Goal: Task Accomplishment & Management: Manage account settings

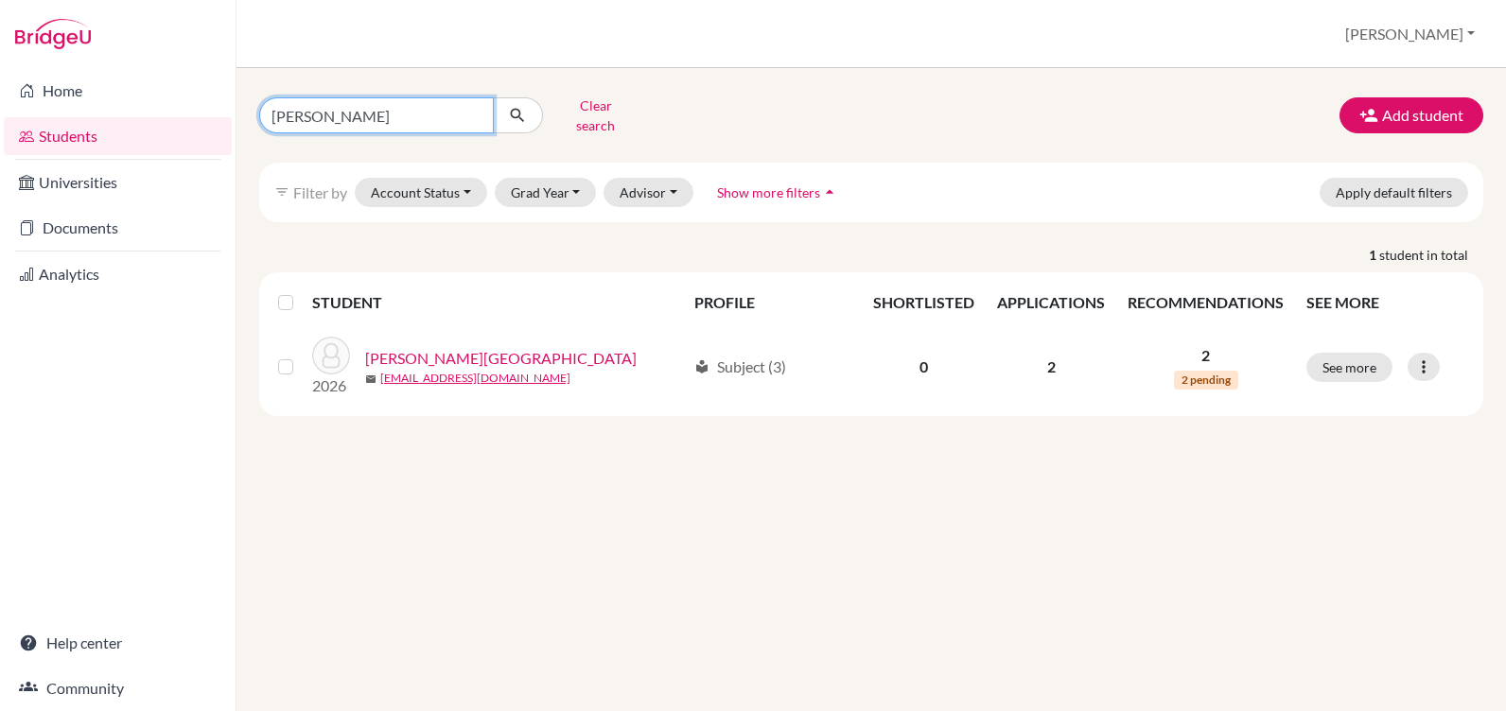
drag, startPoint x: 350, startPoint y: 102, endPoint x: 226, endPoint y: 113, distance: 124.4
click at [226, 113] on div "Home Students Universities Documents Analytics Help center Community Students o…" at bounding box center [753, 355] width 1506 height 711
type input "[PERSON_NAME]"
click at [522, 112] on icon "submit" at bounding box center [517, 115] width 19 height 19
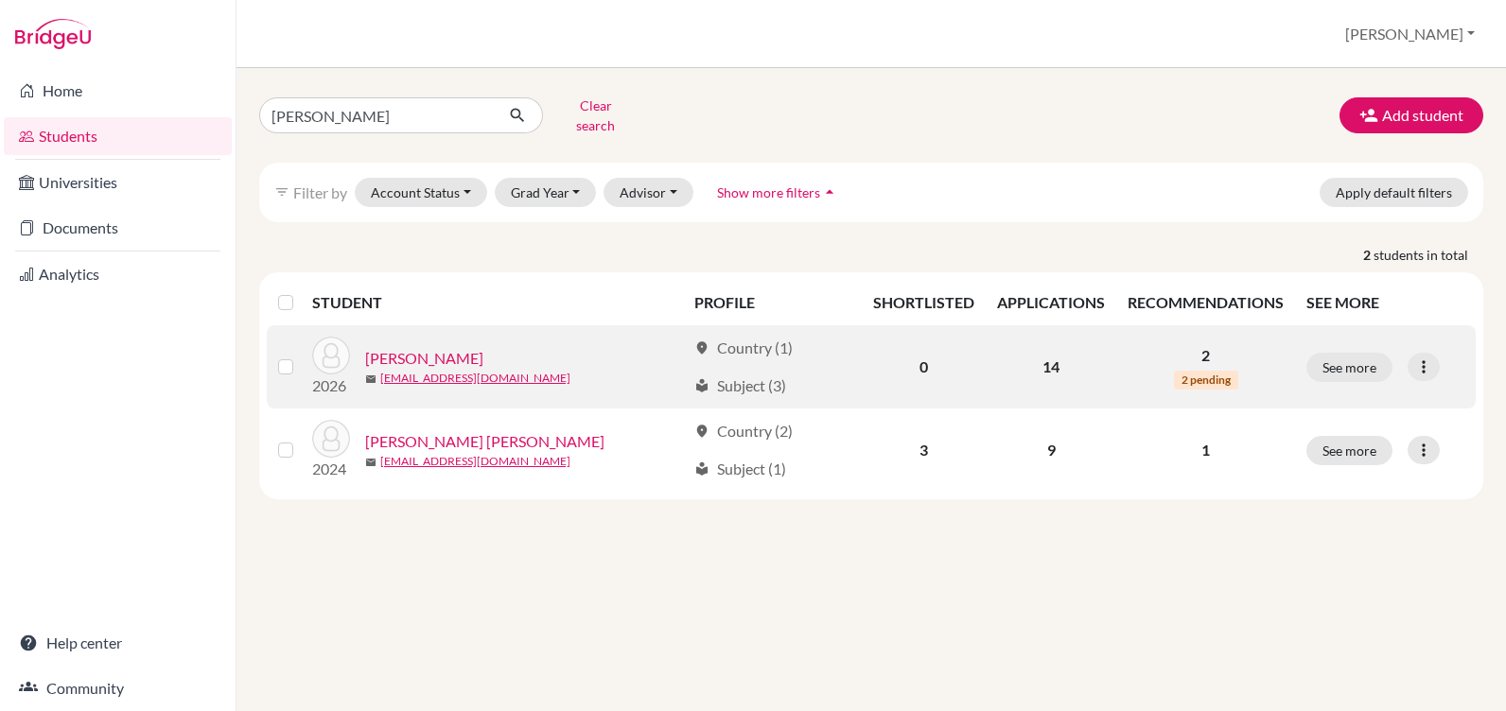
click at [409, 347] on link "[PERSON_NAME]" at bounding box center [424, 358] width 118 height 23
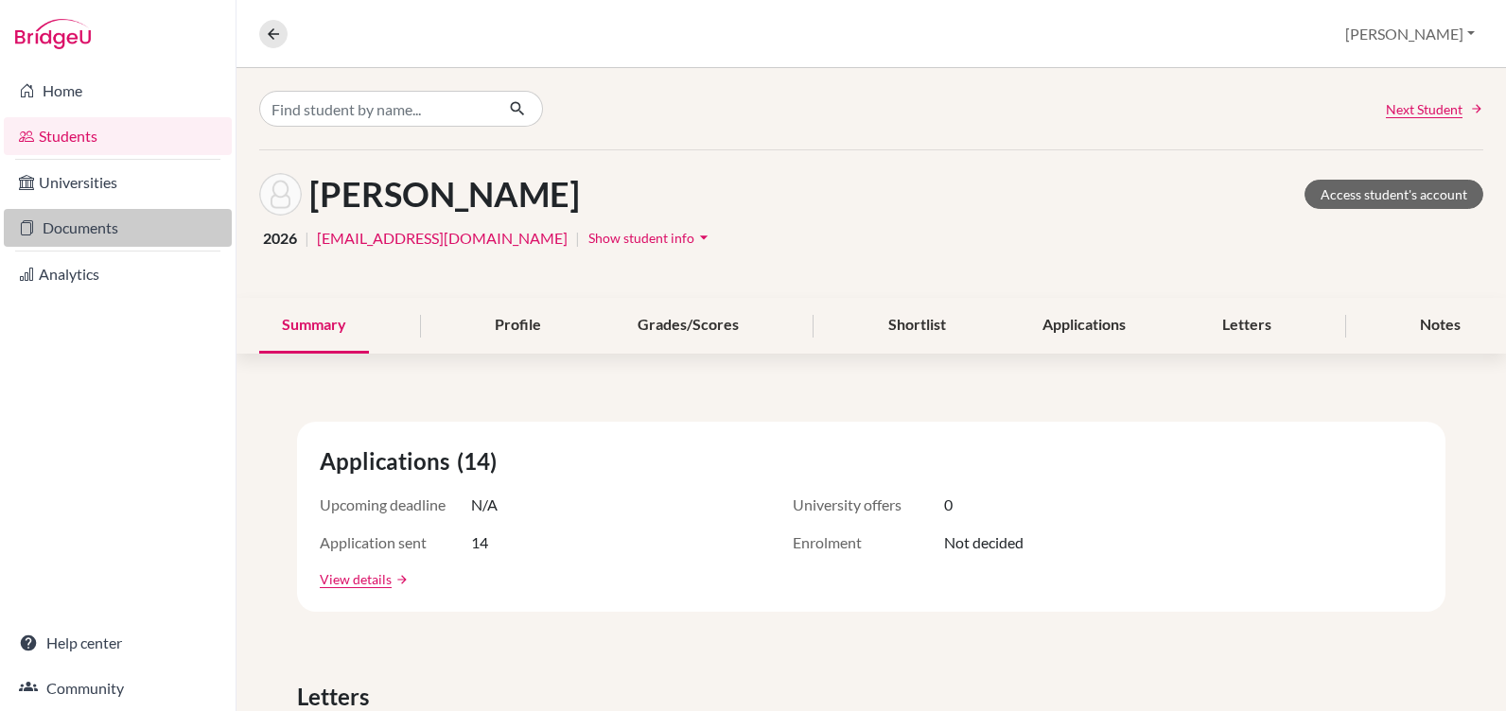
click at [88, 227] on link "Documents" at bounding box center [118, 228] width 228 height 38
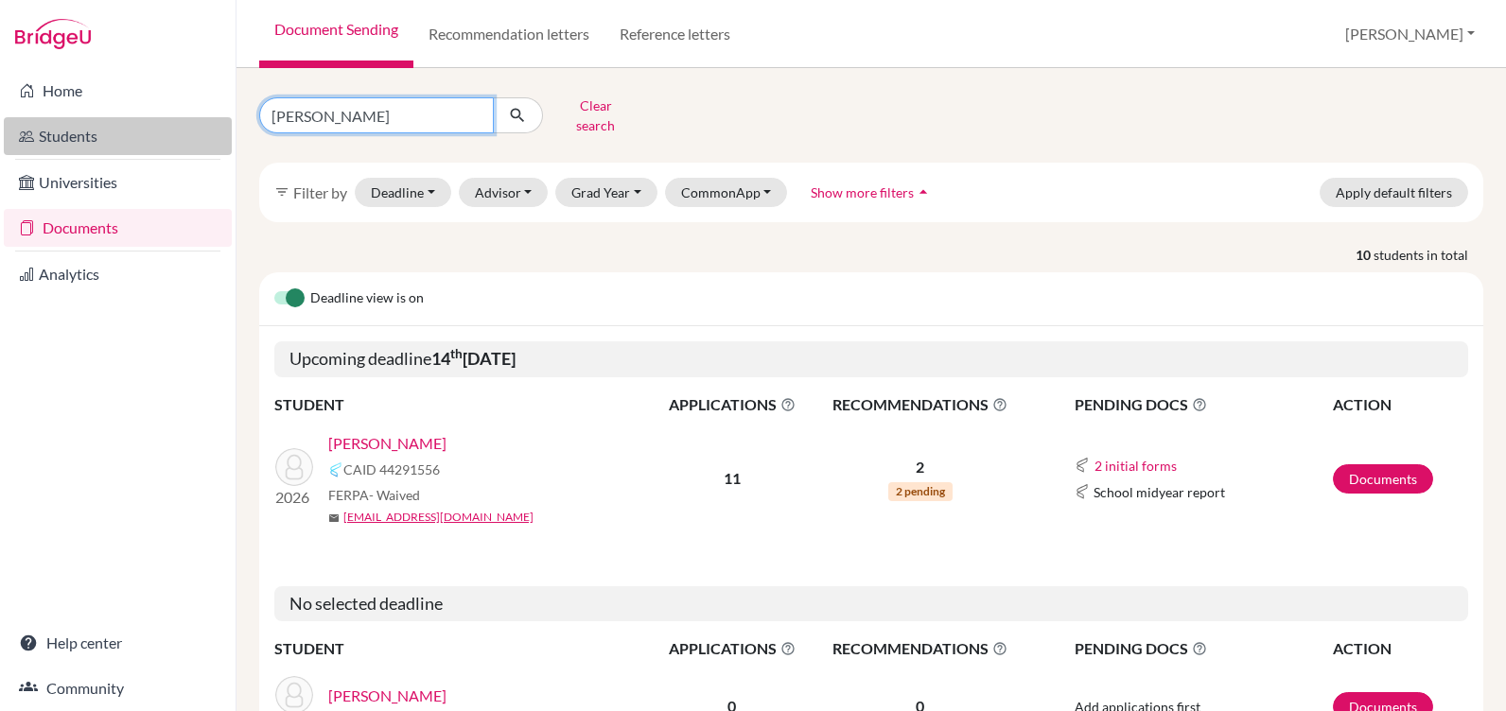
drag, startPoint x: 332, startPoint y: 112, endPoint x: 158, endPoint y: 129, distance: 174.9
click at [158, 129] on div "Home Students Universities Documents Analytics Help center Community Document S…" at bounding box center [753, 355] width 1506 height 711
type input "[PERSON_NAME]"
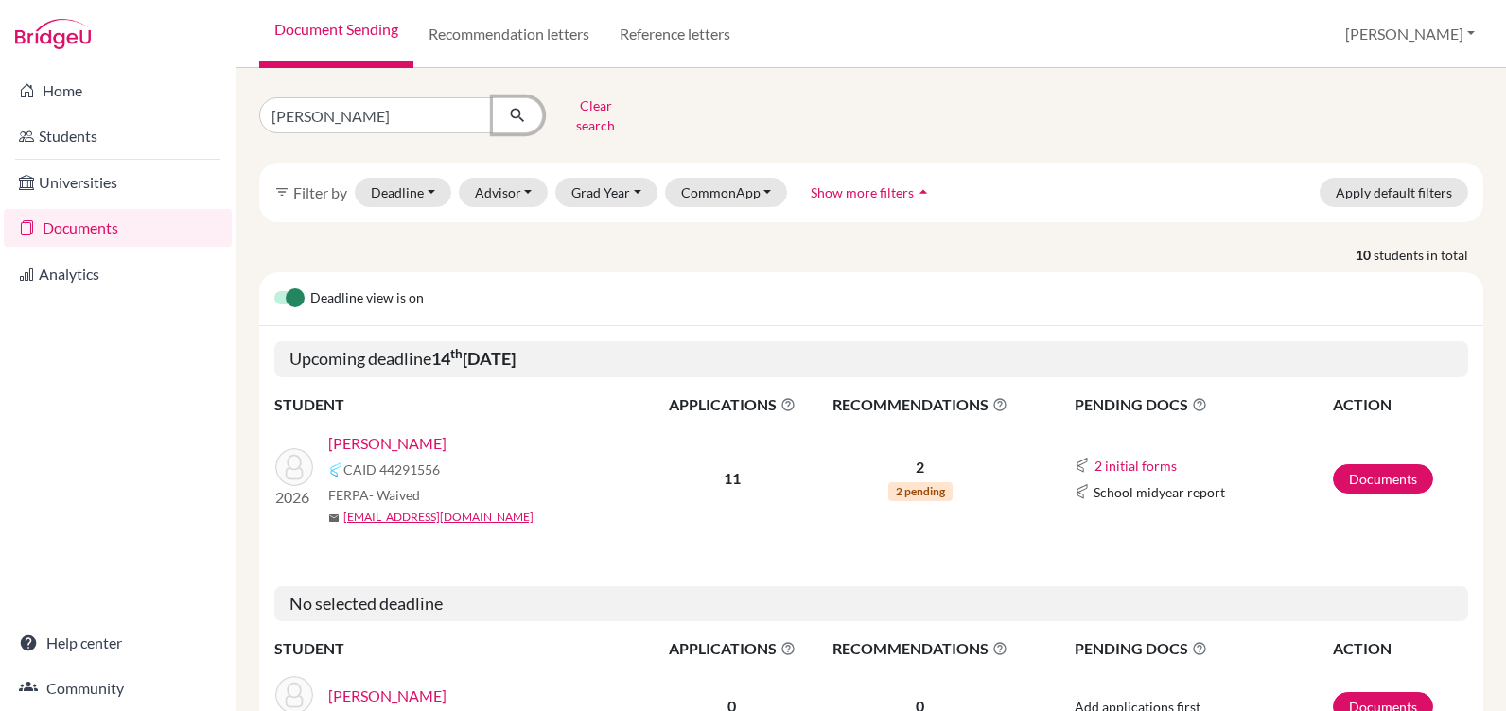
click at [518, 114] on icon "submit" at bounding box center [517, 115] width 19 height 19
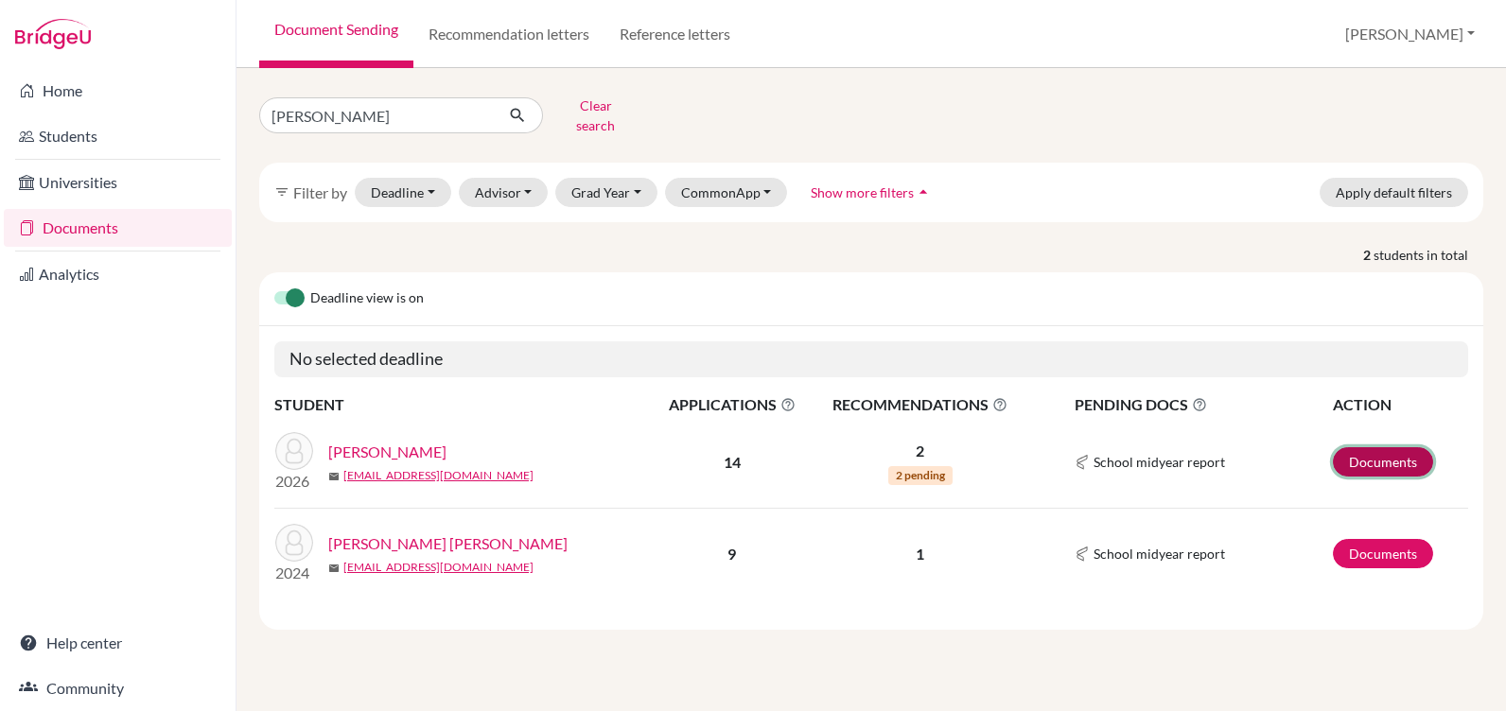
click at [1354, 448] on link "Documents" at bounding box center [1383, 462] width 100 height 29
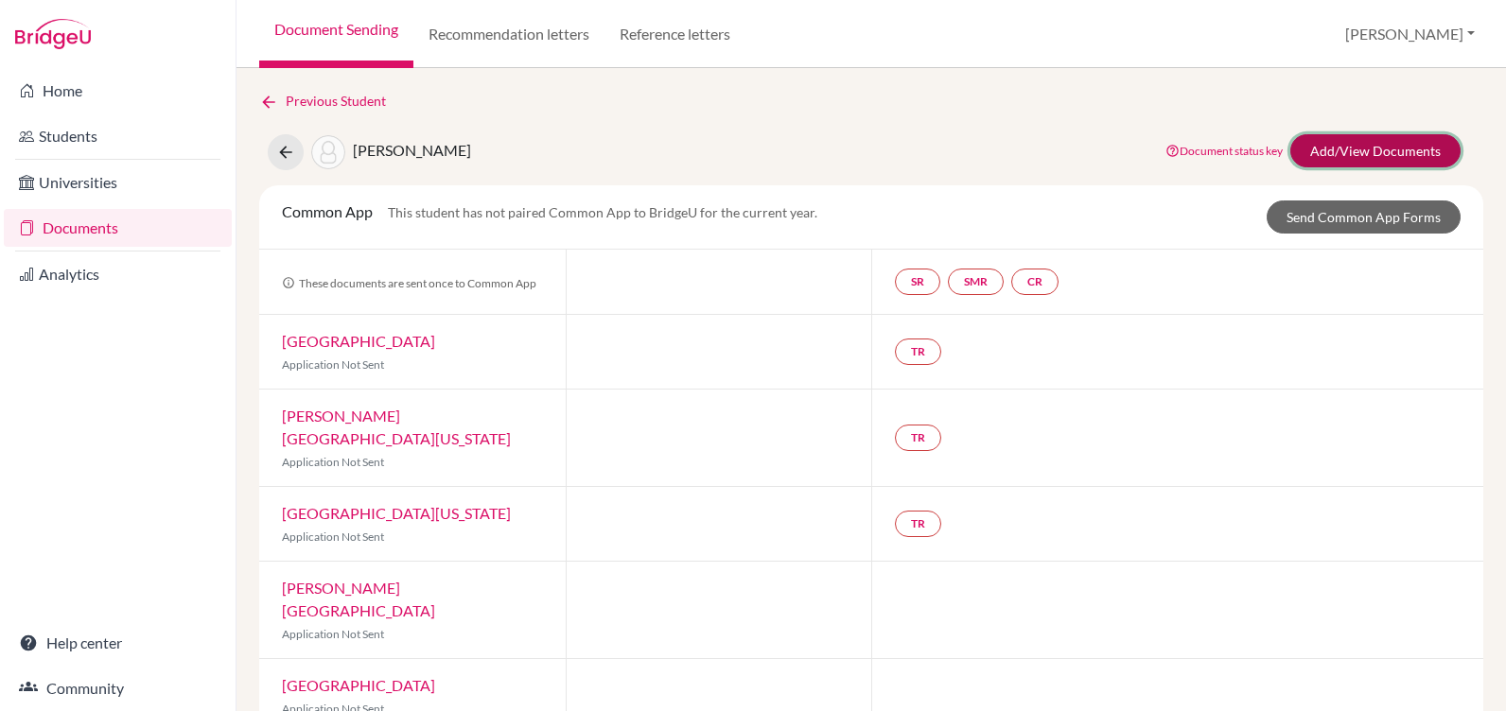
click at [1378, 150] on link "Add/View Documents" at bounding box center [1375, 150] width 170 height 33
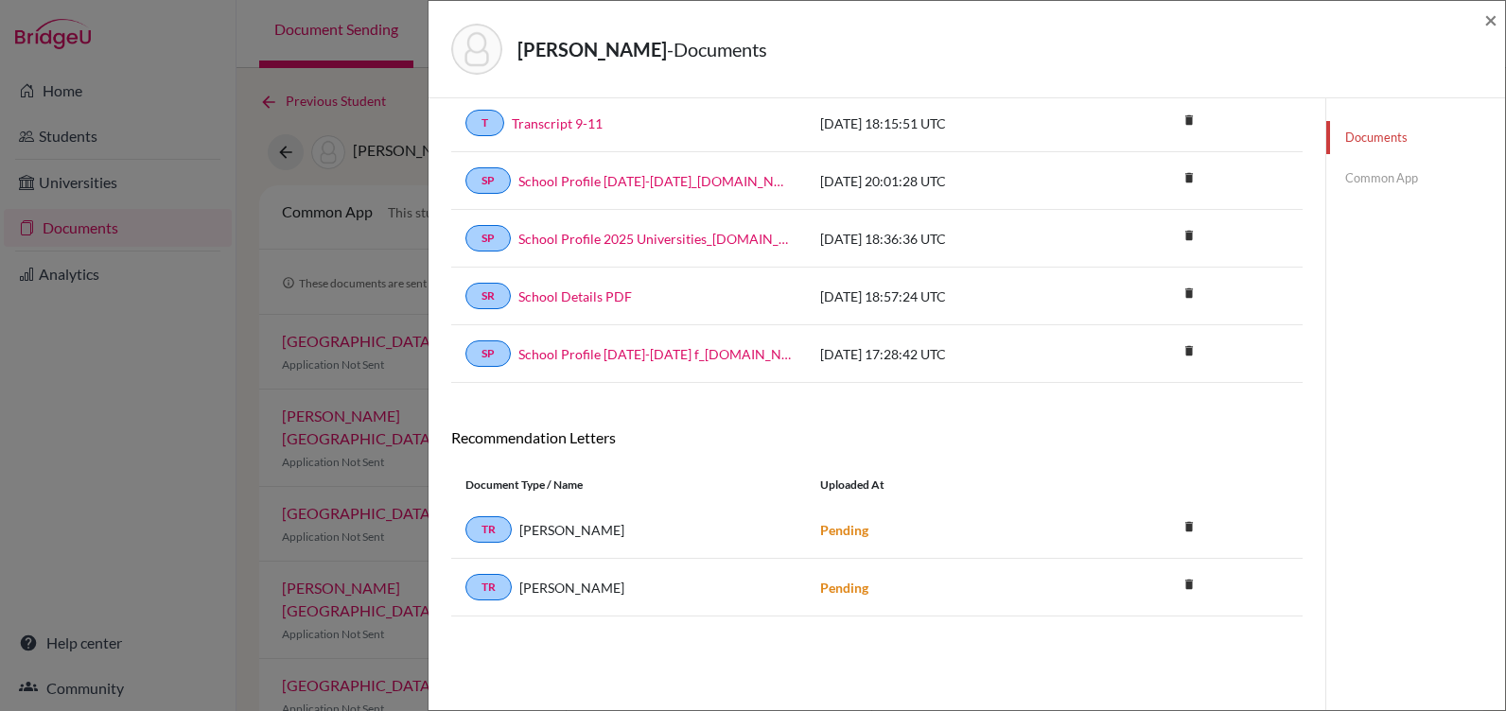
scroll to position [99, 0]
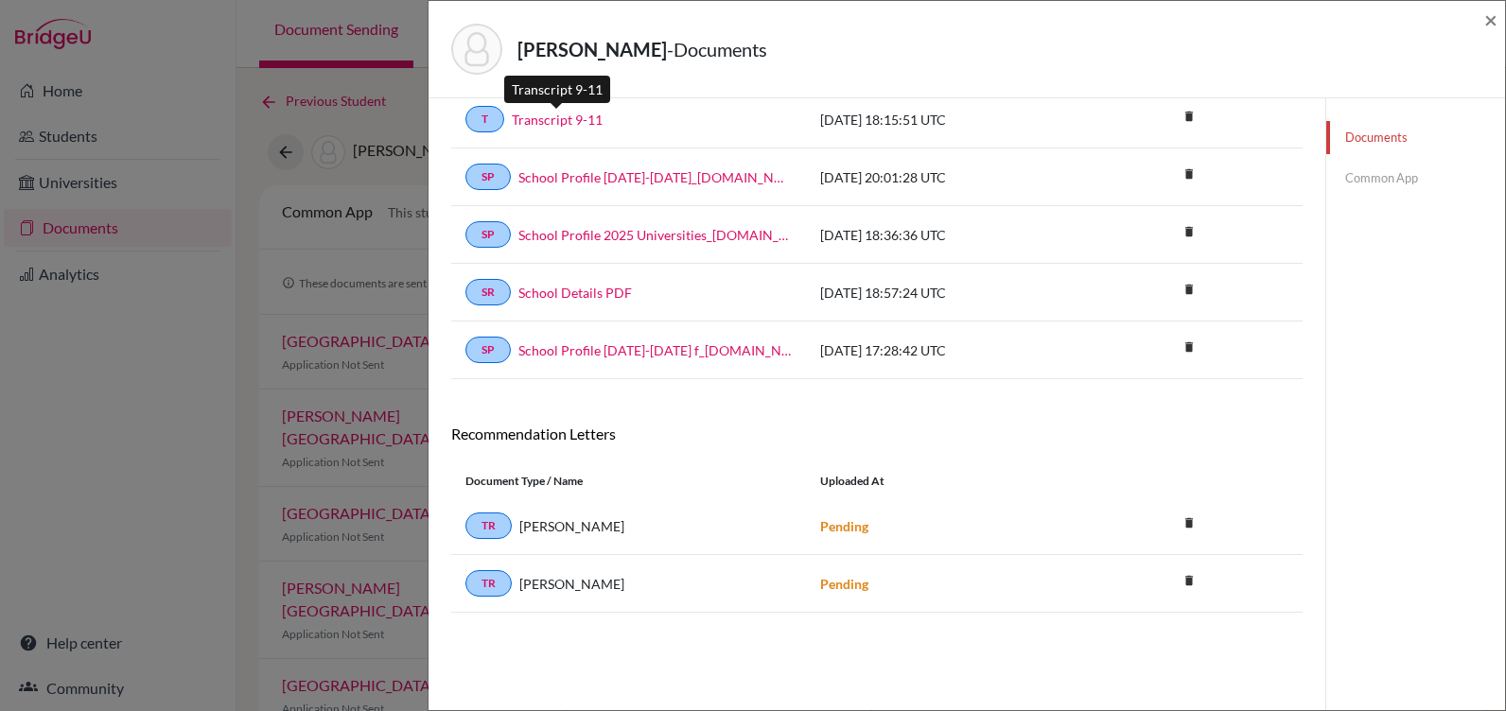
click at [553, 118] on link "Transcript 9-11" at bounding box center [557, 120] width 91 height 20
click at [1360, 178] on link "Common App" at bounding box center [1415, 178] width 179 height 33
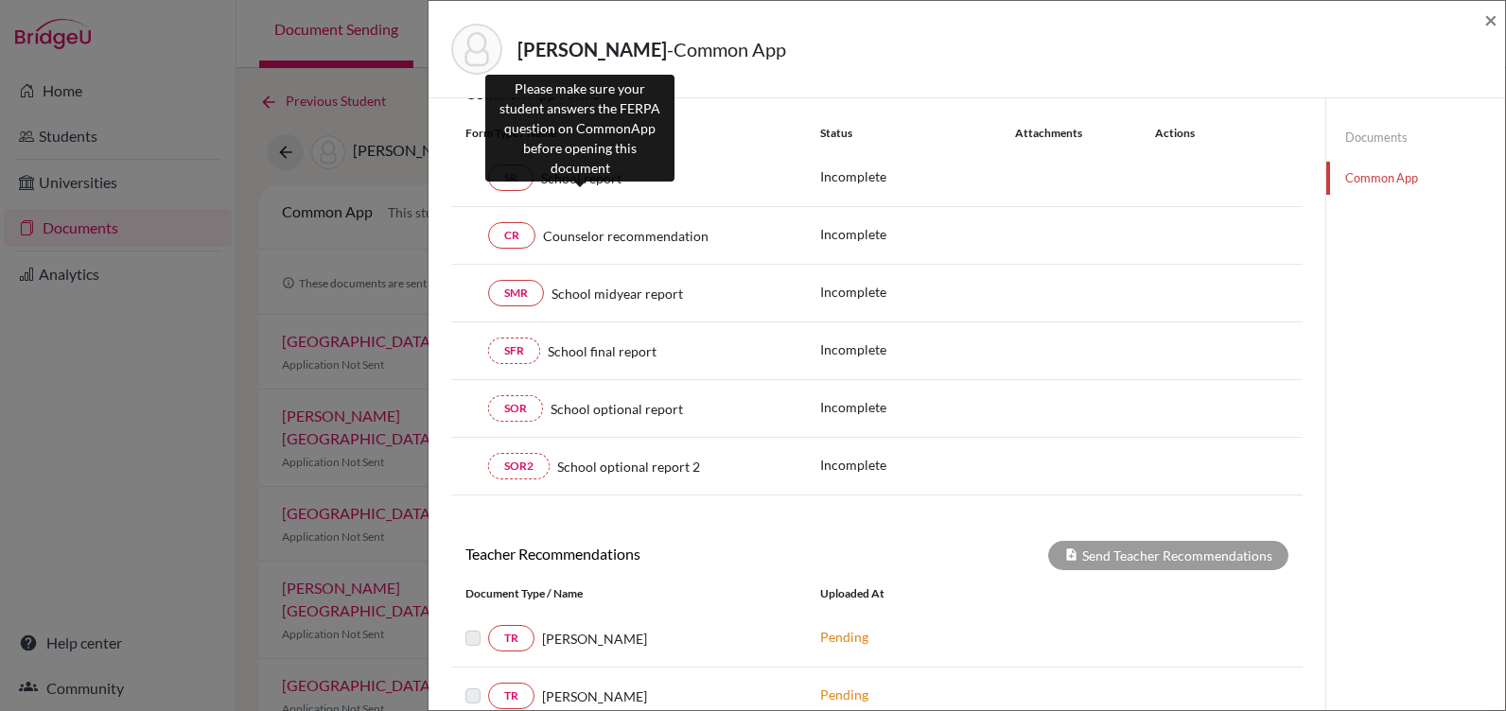
click at [560, 184] on span "School report" at bounding box center [581, 178] width 80 height 20
click at [587, 179] on span "School report" at bounding box center [581, 178] width 80 height 20
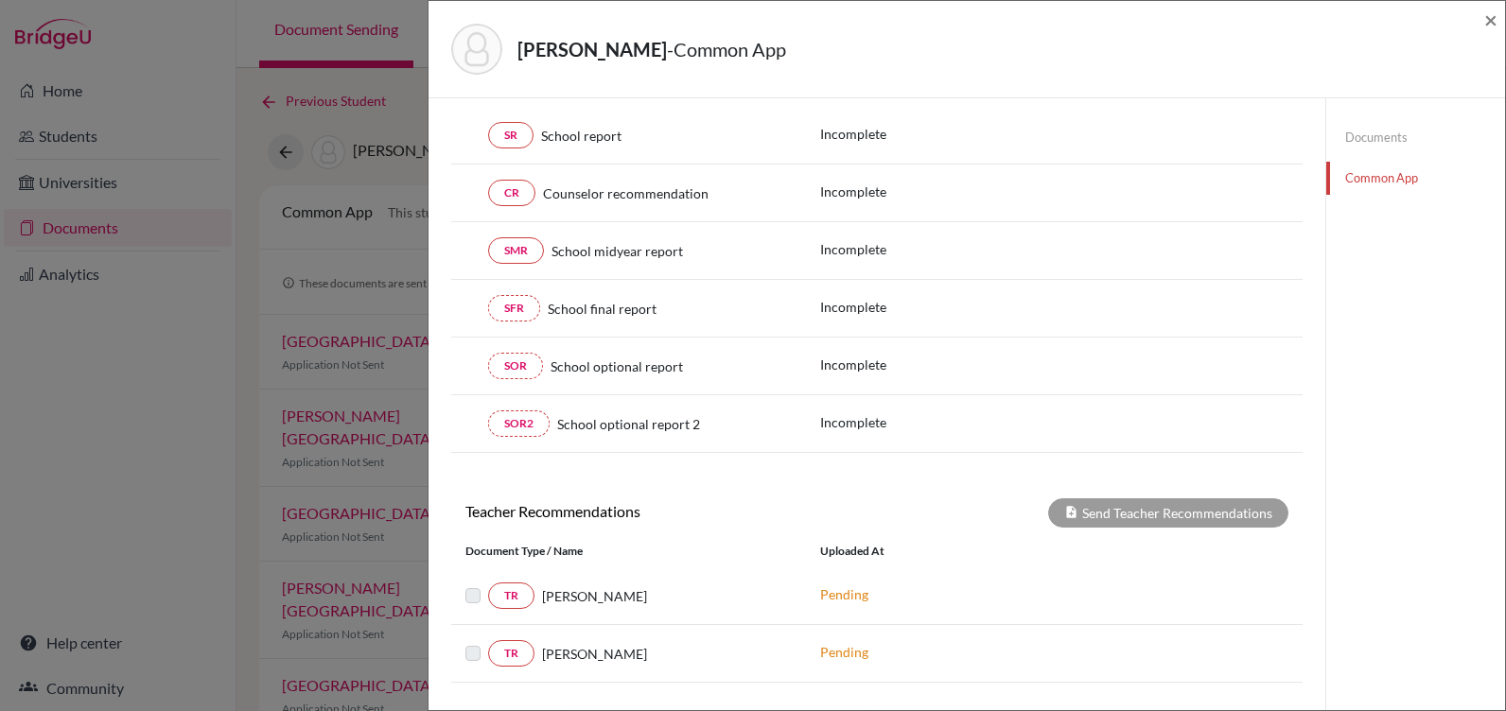
scroll to position [183, 0]
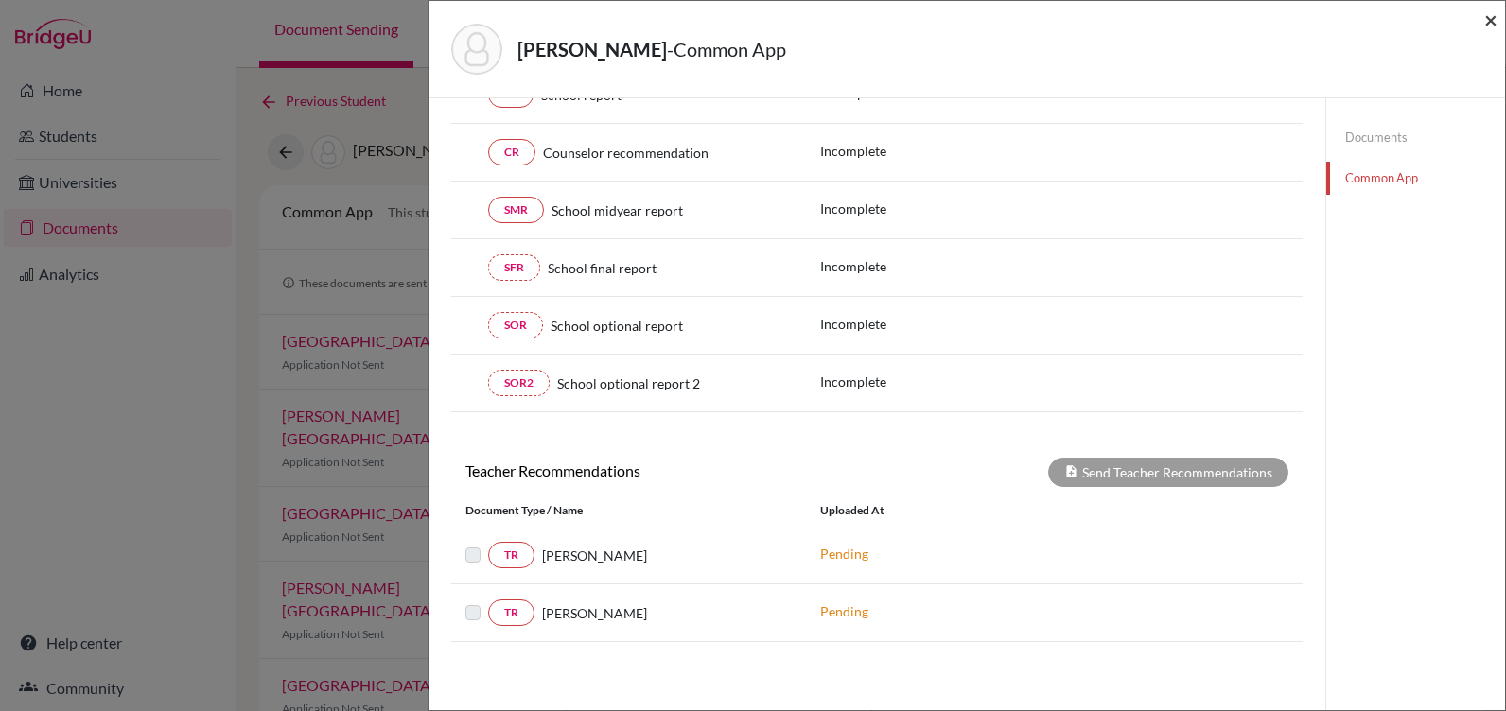
click at [1488, 17] on span "×" at bounding box center [1490, 19] width 13 height 27
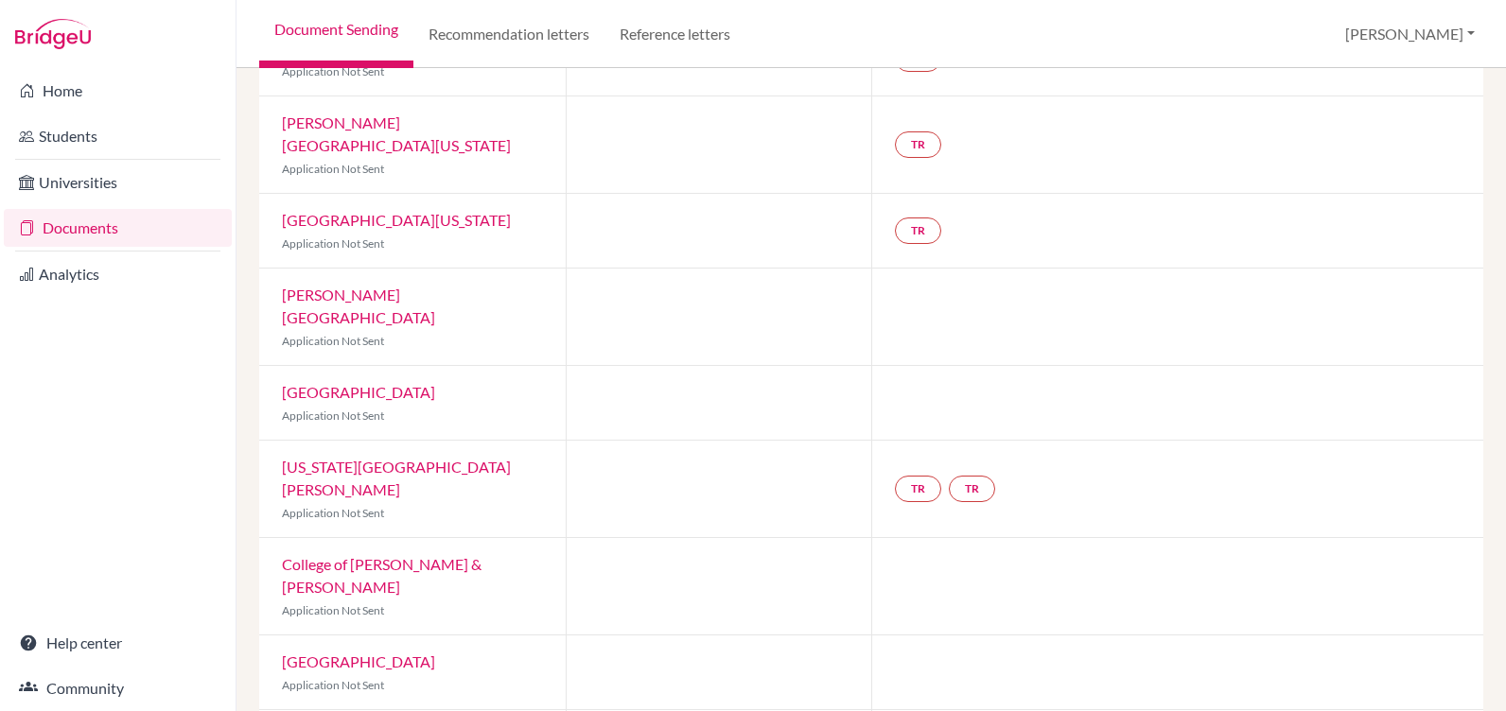
scroll to position [388, 0]
